Goal: Check status: Check status

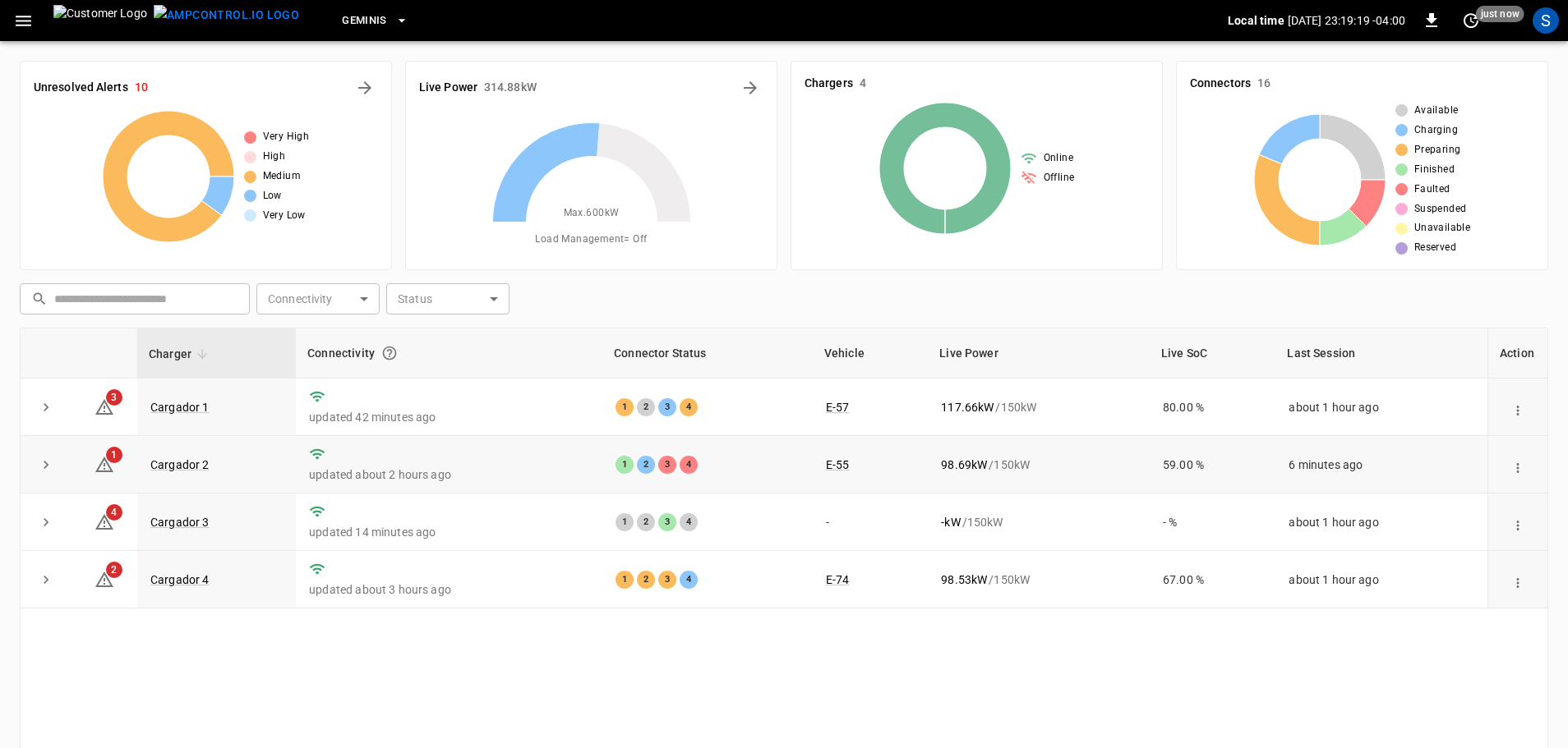
scroll to position [82, 0]
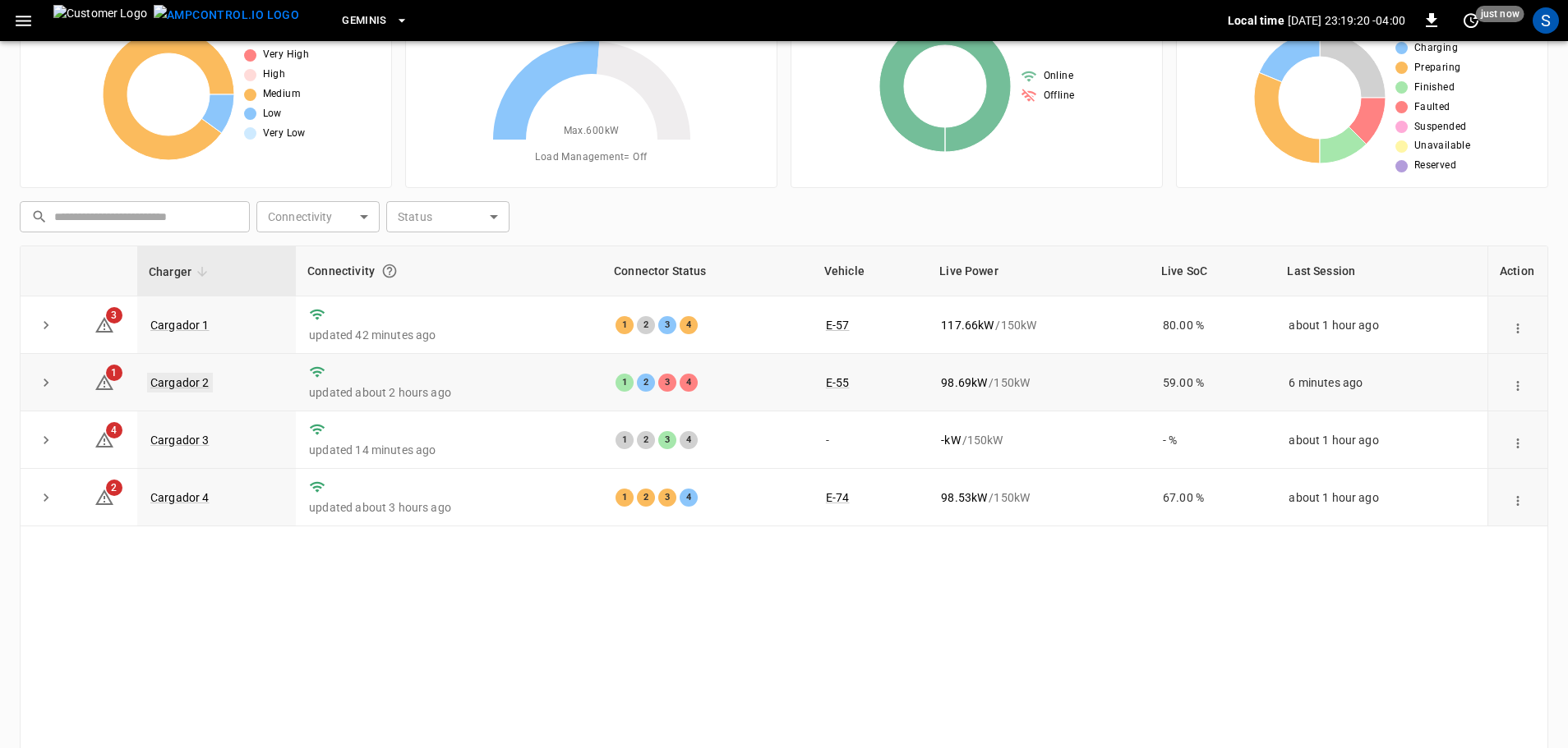
click at [206, 378] on link "Cargador 2" at bounding box center [180, 383] width 66 height 20
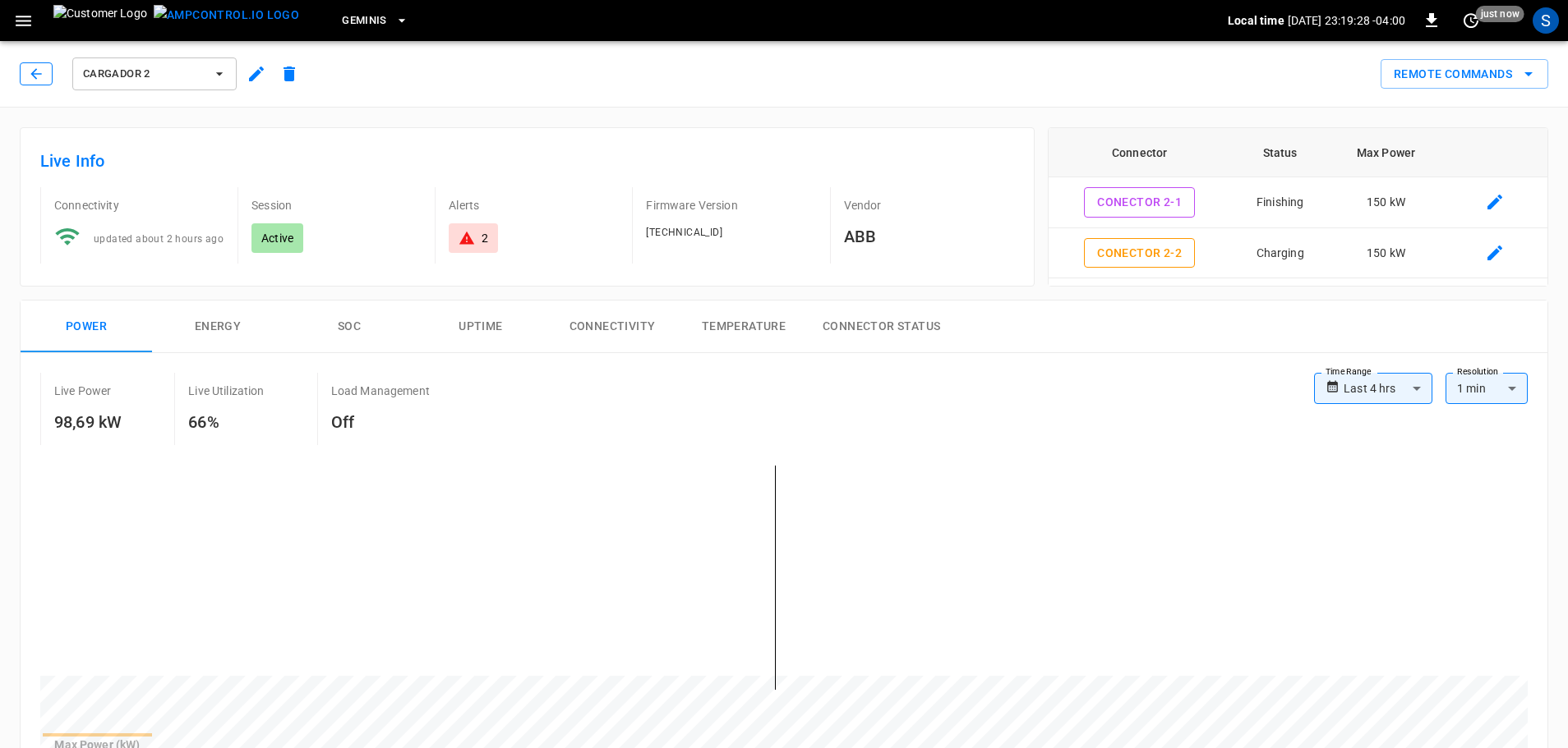
click at [28, 75] on button "button" at bounding box center [36, 74] width 33 height 23
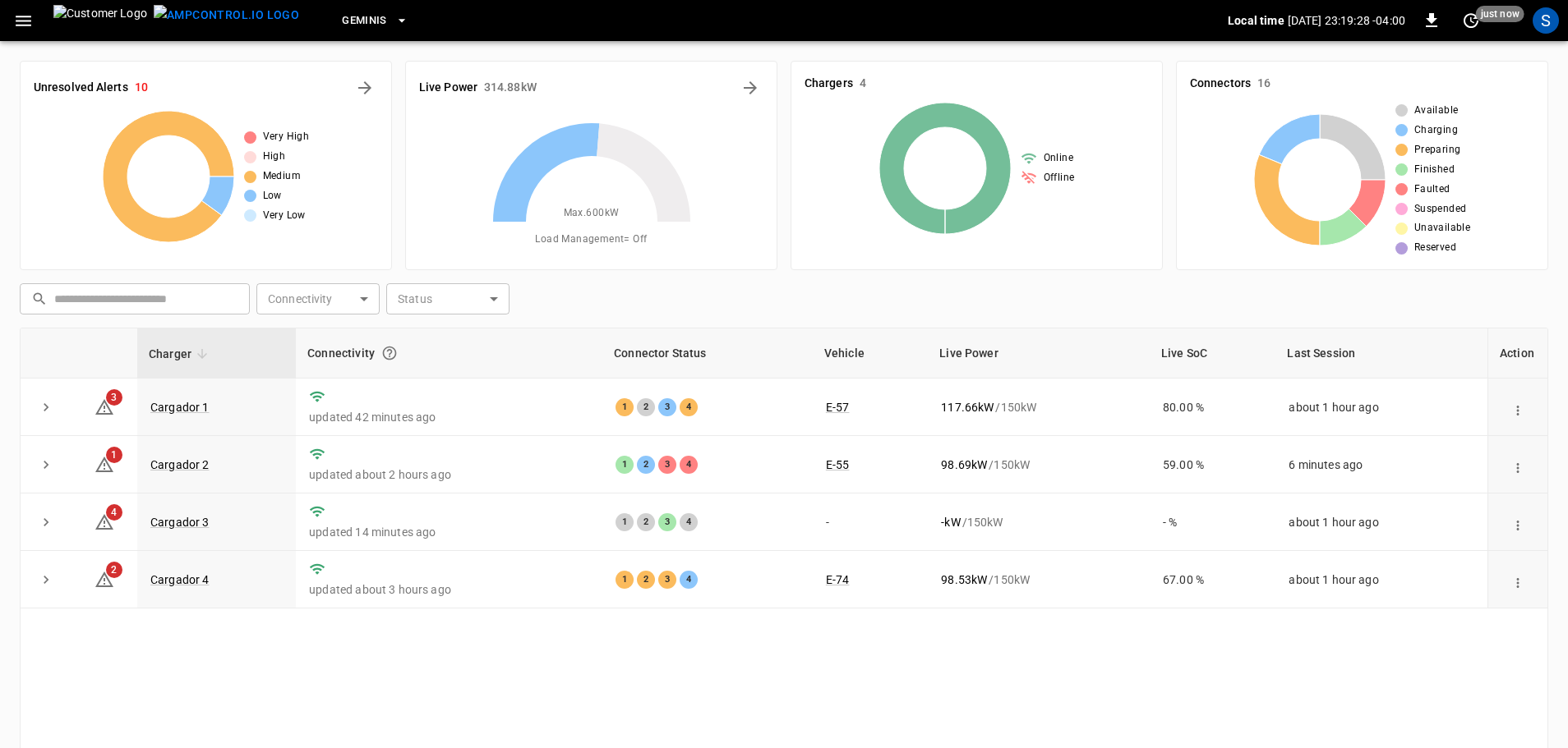
scroll to position [82, 0]
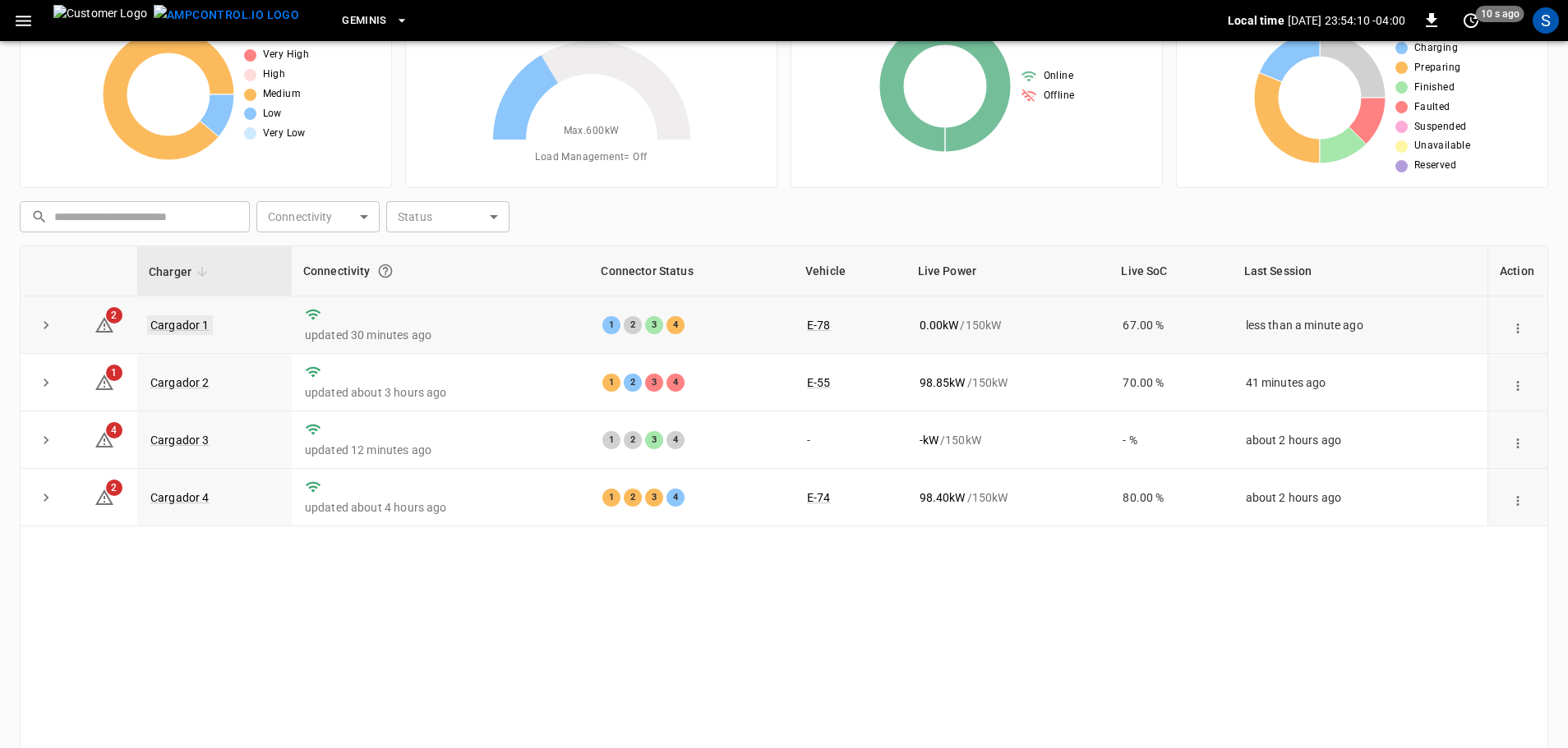
click at [193, 327] on link "Cargador 1" at bounding box center [180, 325] width 66 height 20
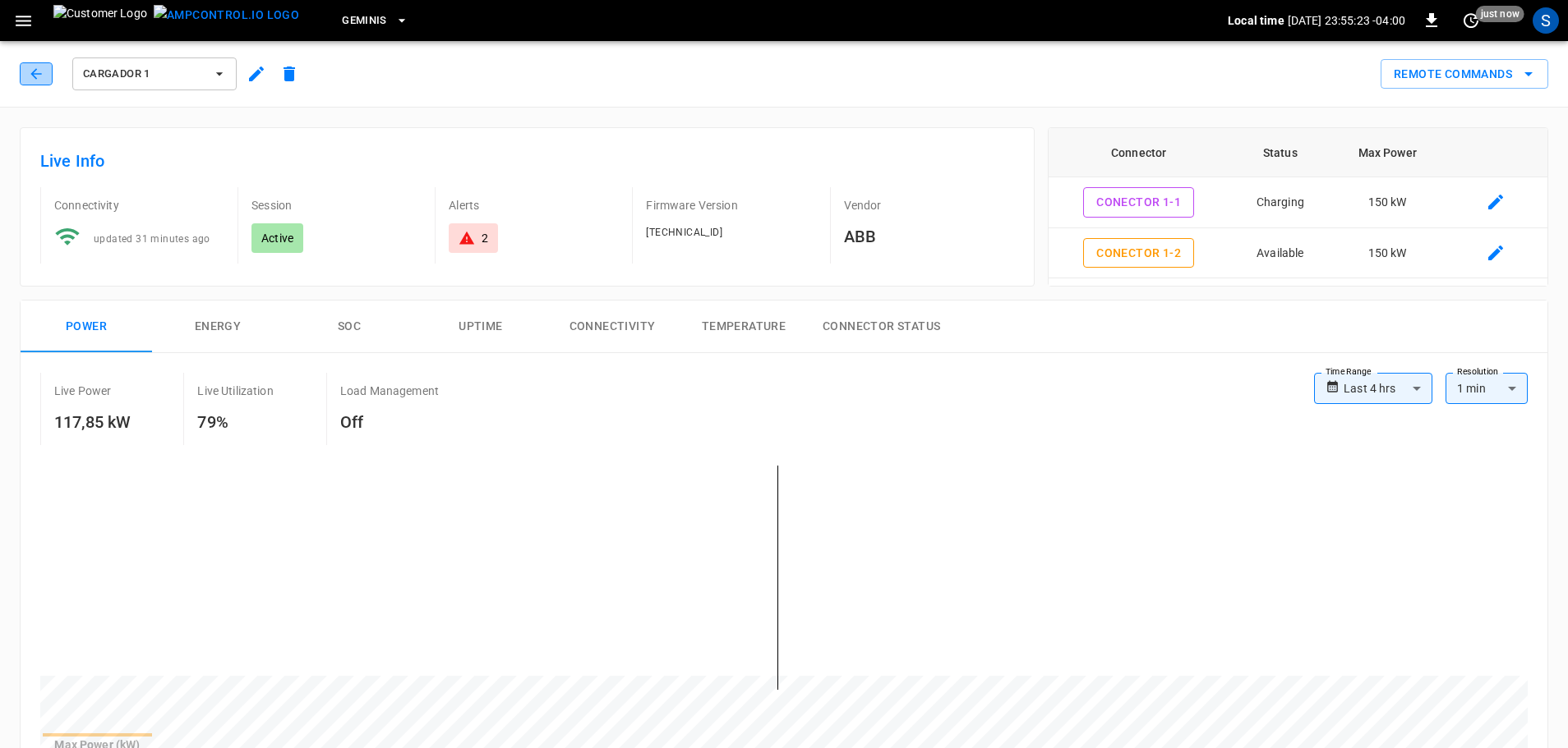
click at [47, 77] on button "button" at bounding box center [36, 74] width 33 height 23
